Goal: Information Seeking & Learning: Learn about a topic

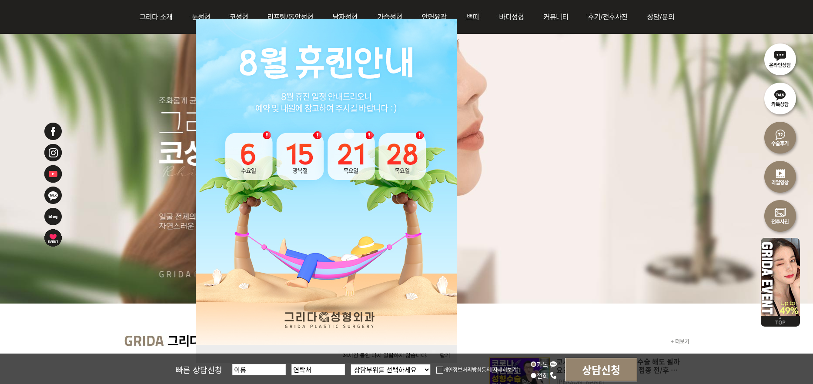
scroll to position [174, 0]
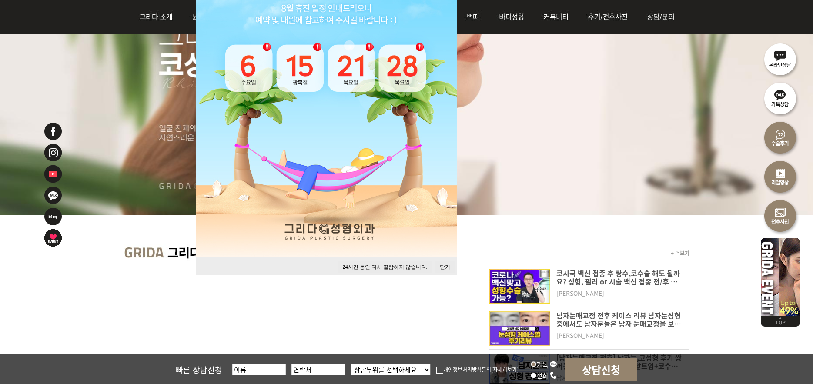
click at [446, 263] on button "닫기" at bounding box center [444, 267] width 19 height 12
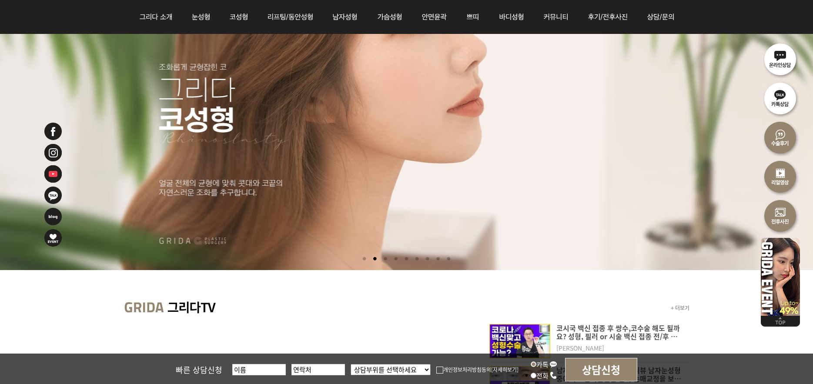
scroll to position [87, 0]
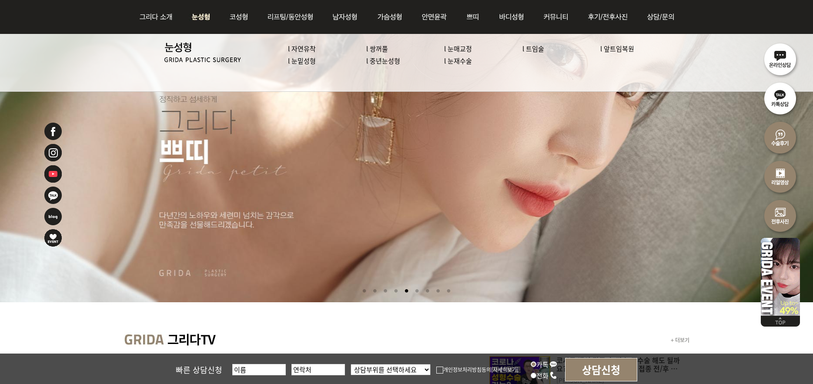
click at [195, 17] on img at bounding box center [201, 17] width 39 height 34
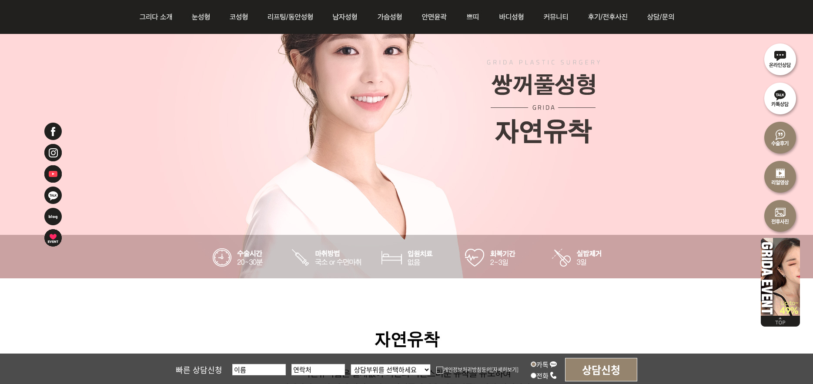
scroll to position [304, 0]
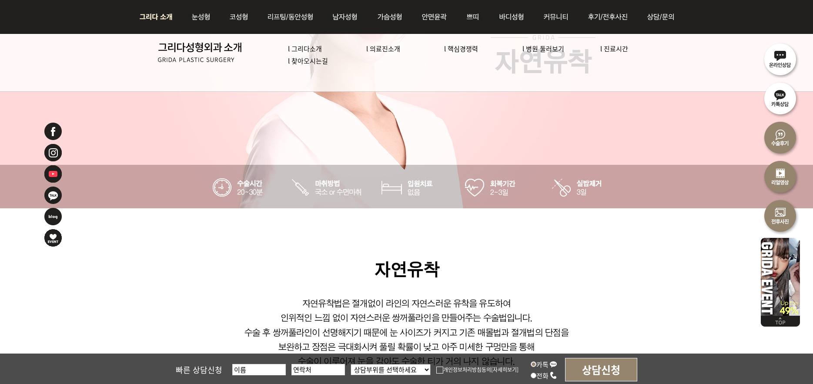
click at [375, 50] on link "l 의료진소개" at bounding box center [383, 48] width 34 height 9
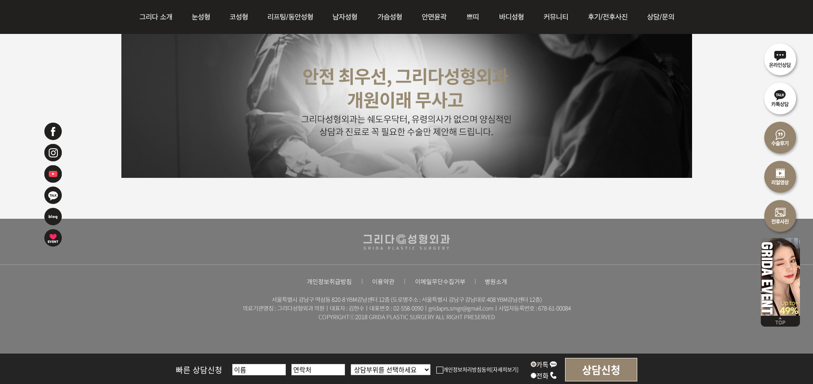
scroll to position [2196, 0]
